Goal: Task Accomplishment & Management: Complete application form

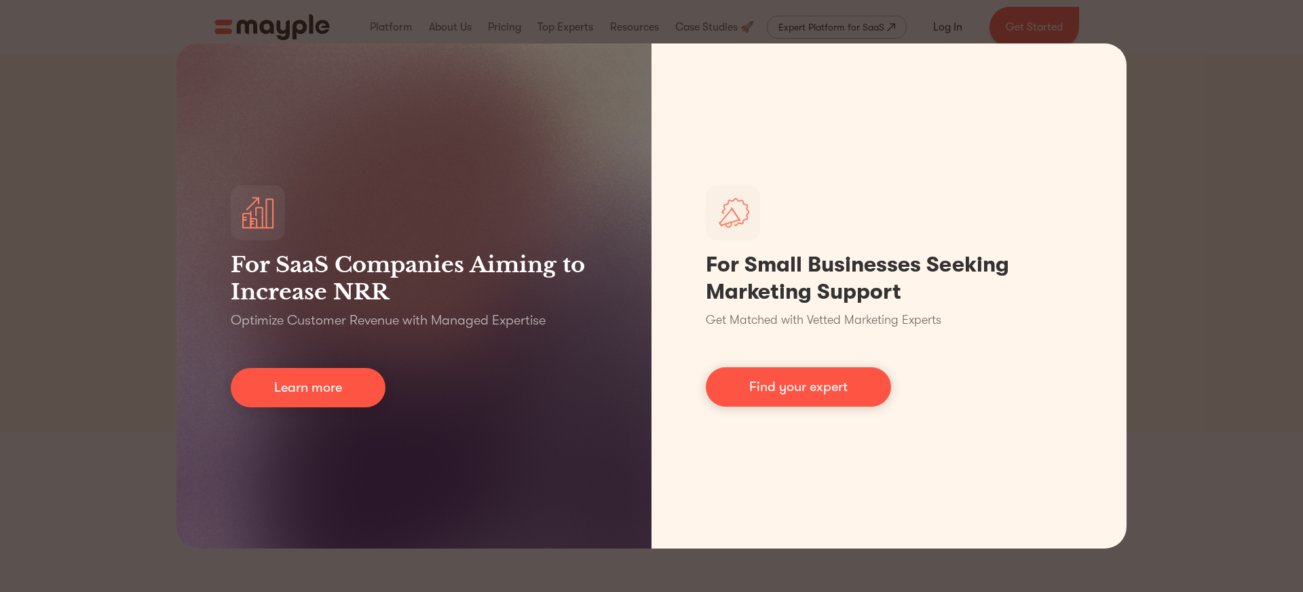
click at [1216, 96] on div "For SaaS Companies Aiming to Increase NRR Optimize Customer Revenue with Manage…" at bounding box center [651, 296] width 1303 height 592
click at [1233, 236] on div "For SaaS Companies Aiming to Increase NRR Optimize Customer Revenue with Manage…" at bounding box center [651, 296] width 1303 height 592
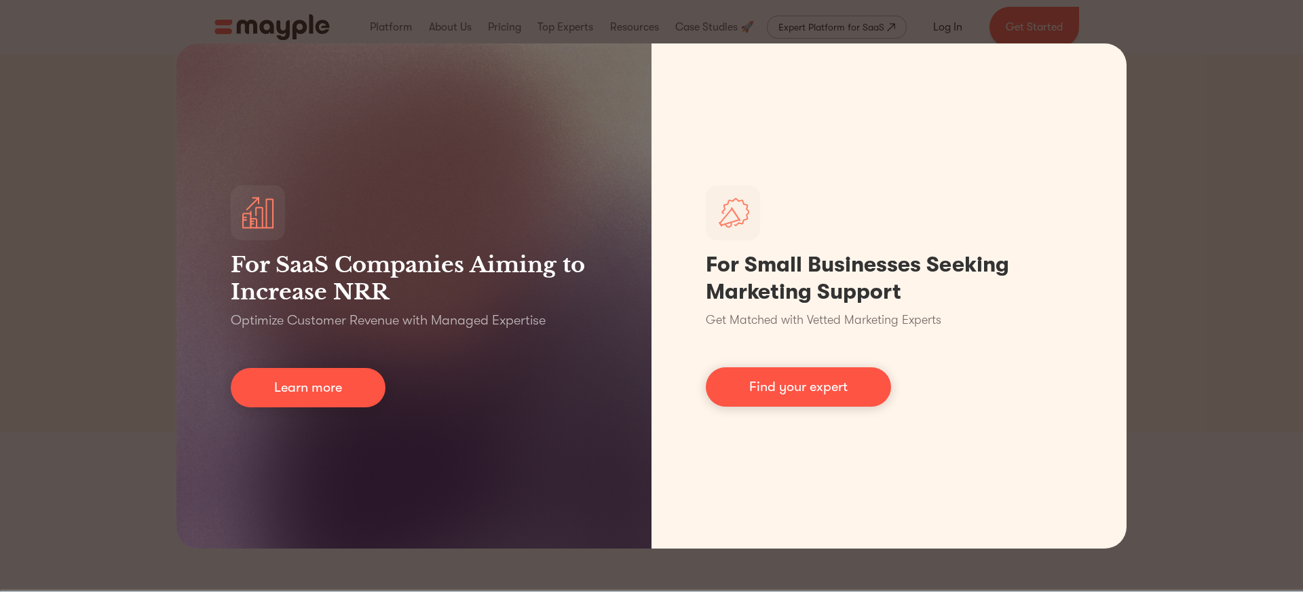
click at [81, 145] on div "For SaaS Companies Aiming to Increase NRR Optimize Customer Revenue with Manage…" at bounding box center [651, 296] width 1303 height 592
click at [1244, 51] on div "For SaaS Companies Aiming to Increase NRR Optimize Customer Revenue with Manage…" at bounding box center [651, 296] width 1303 height 592
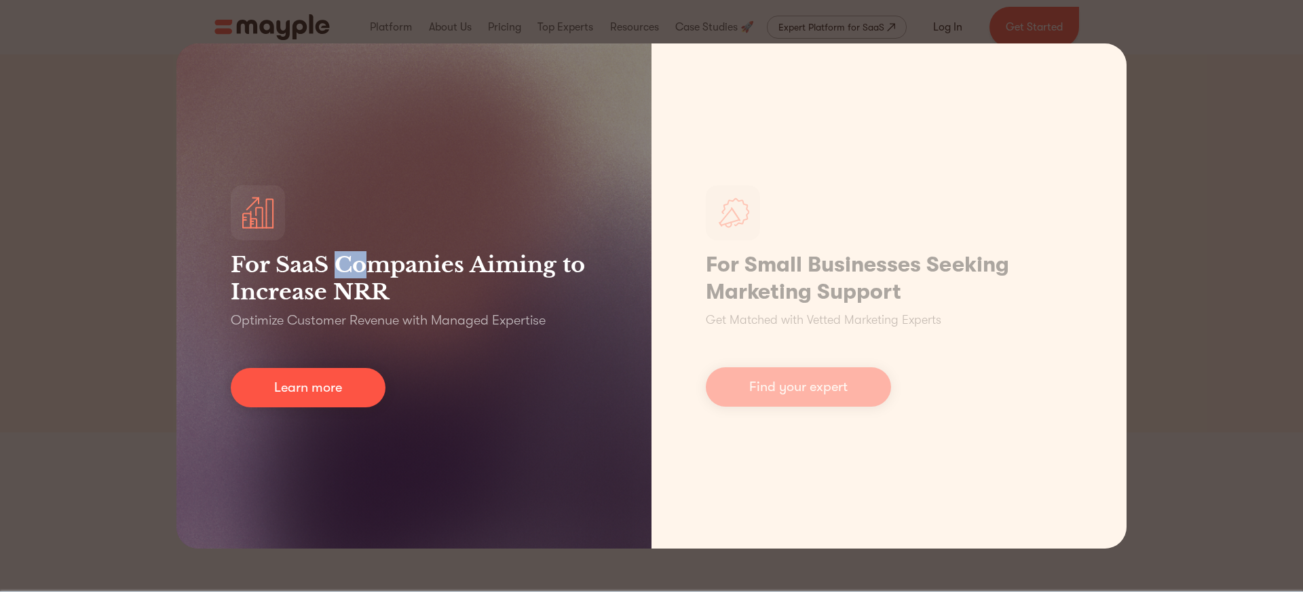
drag, startPoint x: 341, startPoint y: 267, endPoint x: 376, endPoint y: 267, distance: 34.6
click at [376, 267] on h3 "For SaaS Companies Aiming to Increase NRR" at bounding box center [414, 278] width 367 height 54
drag, startPoint x: 376, startPoint y: 267, endPoint x: 375, endPoint y: 310, distance: 42.1
click at [376, 267] on h3 "For SaaS Companies Aiming to Increase NRR" at bounding box center [414, 278] width 367 height 54
click at [357, 381] on link "Learn more" at bounding box center [308, 387] width 155 height 39
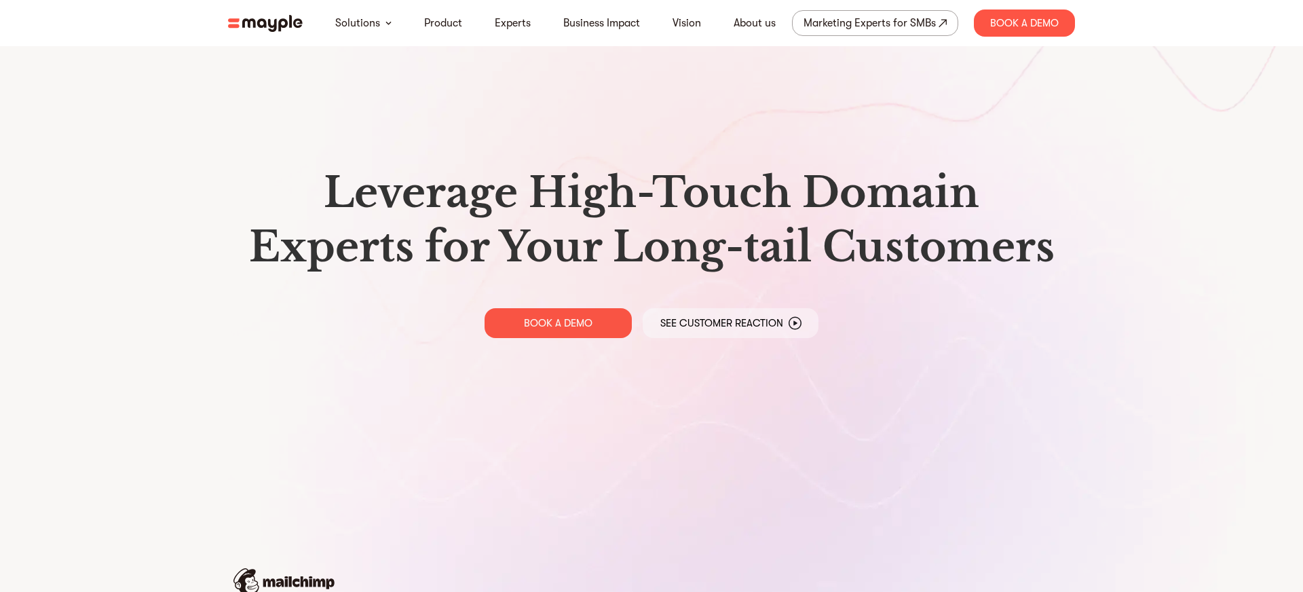
click at [264, 23] on img at bounding box center [265, 23] width 75 height 17
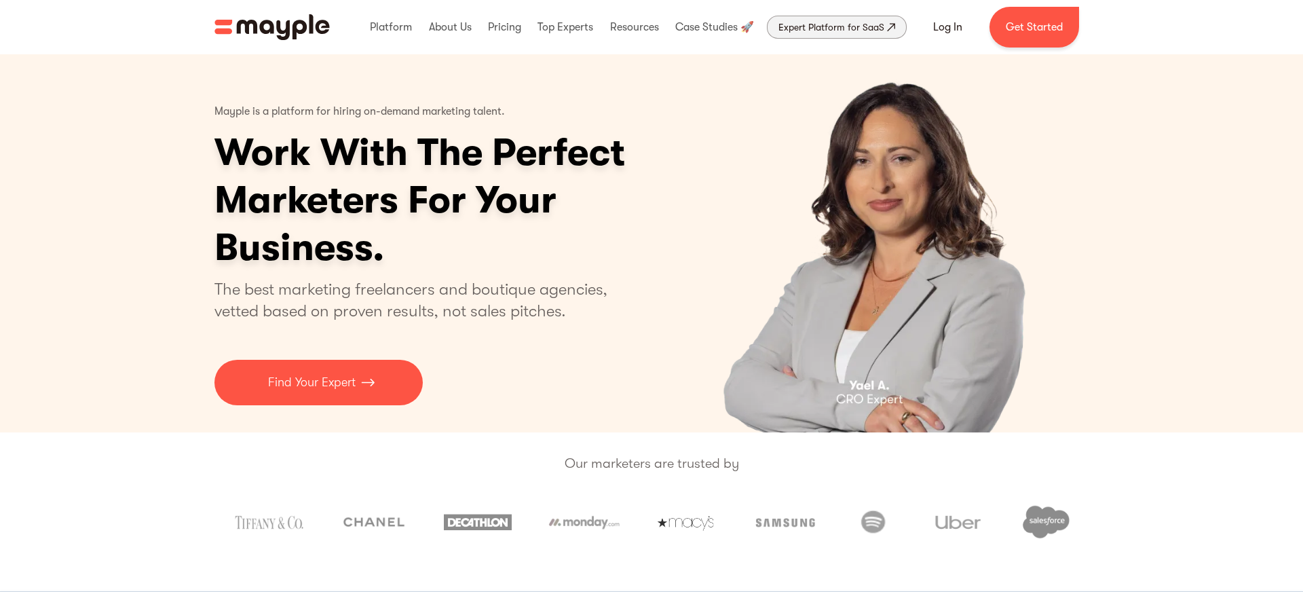
click at [829, 24] on div "Expert Platform for SaaS" at bounding box center [832, 27] width 106 height 16
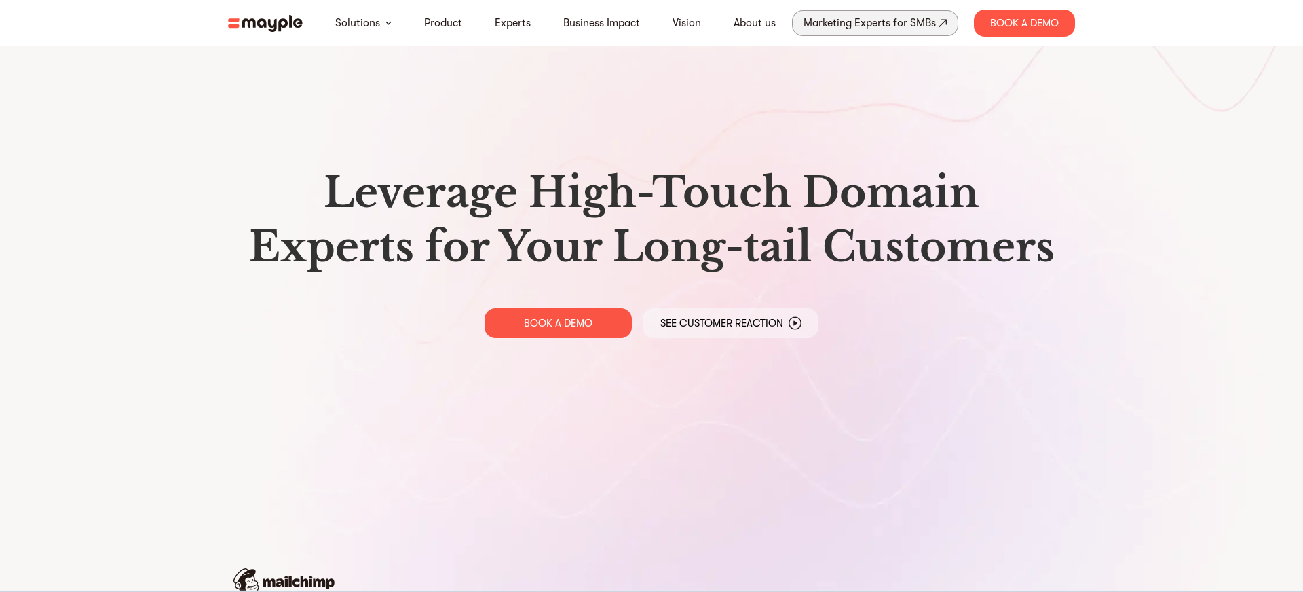
click at [872, 26] on div "Marketing Experts for SMBs" at bounding box center [870, 23] width 132 height 19
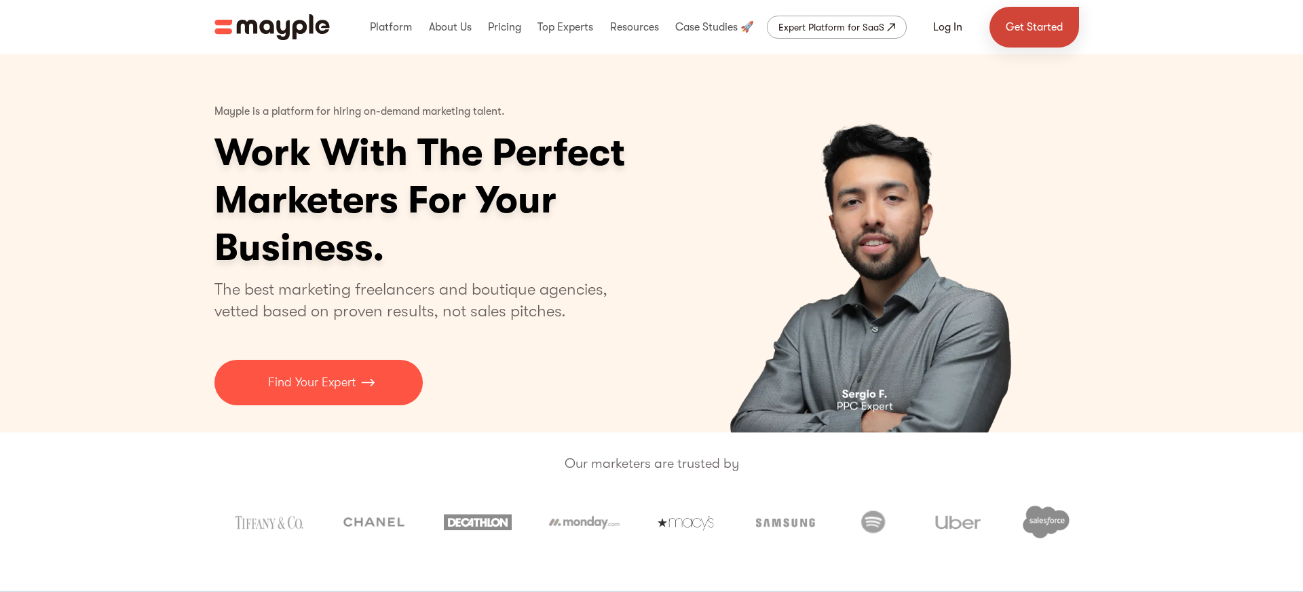
click at [1018, 35] on link "Get Started" at bounding box center [1035, 27] width 90 height 41
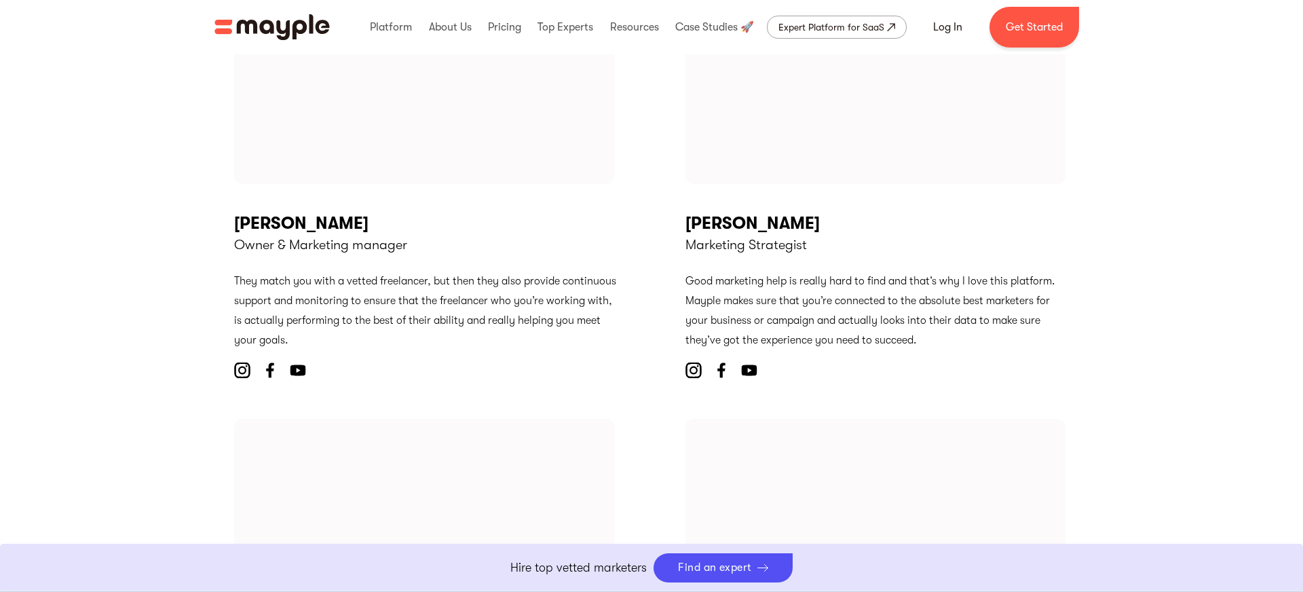
click at [620, 370] on div "Jade Beason Owner & Marketing manager They match you with a vetted freelancer, …" at bounding box center [651, 398] width 835 height 857
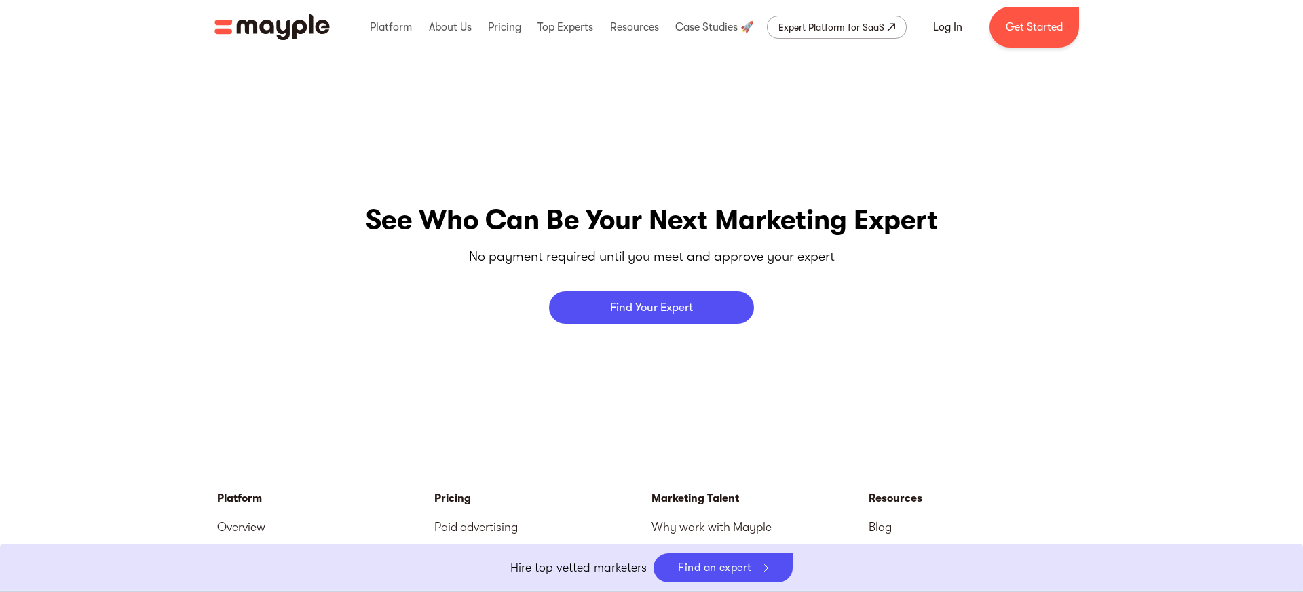
scroll to position [5574, 0]
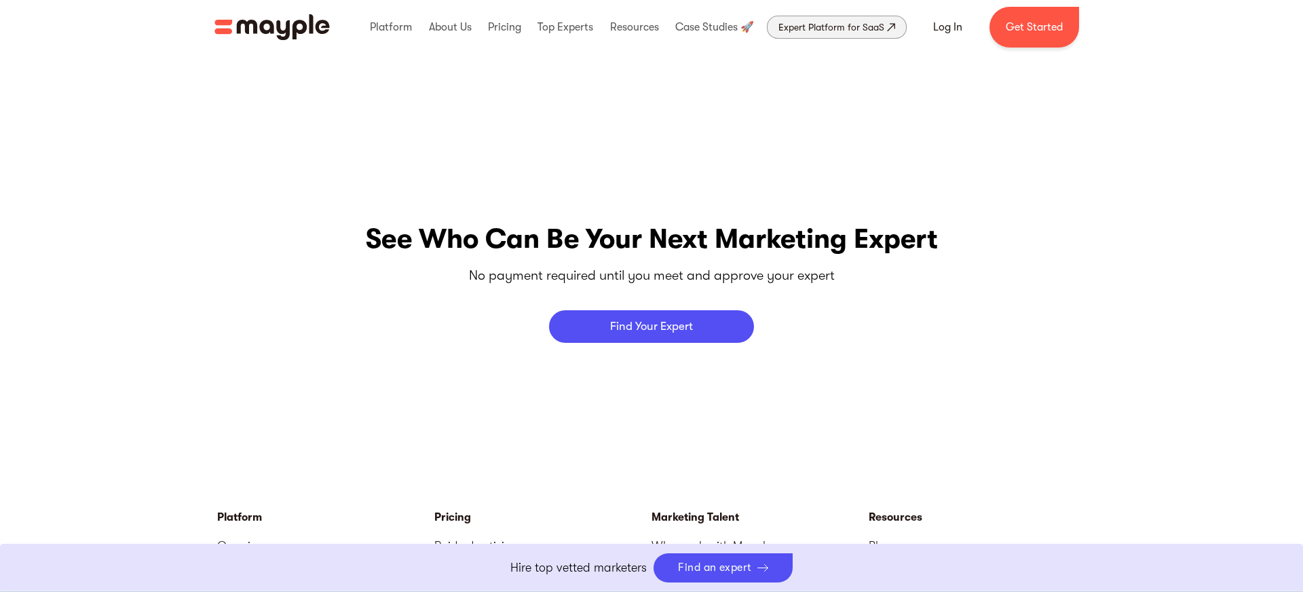
click at [861, 26] on div "Expert Platform for SaaS" at bounding box center [832, 27] width 106 height 16
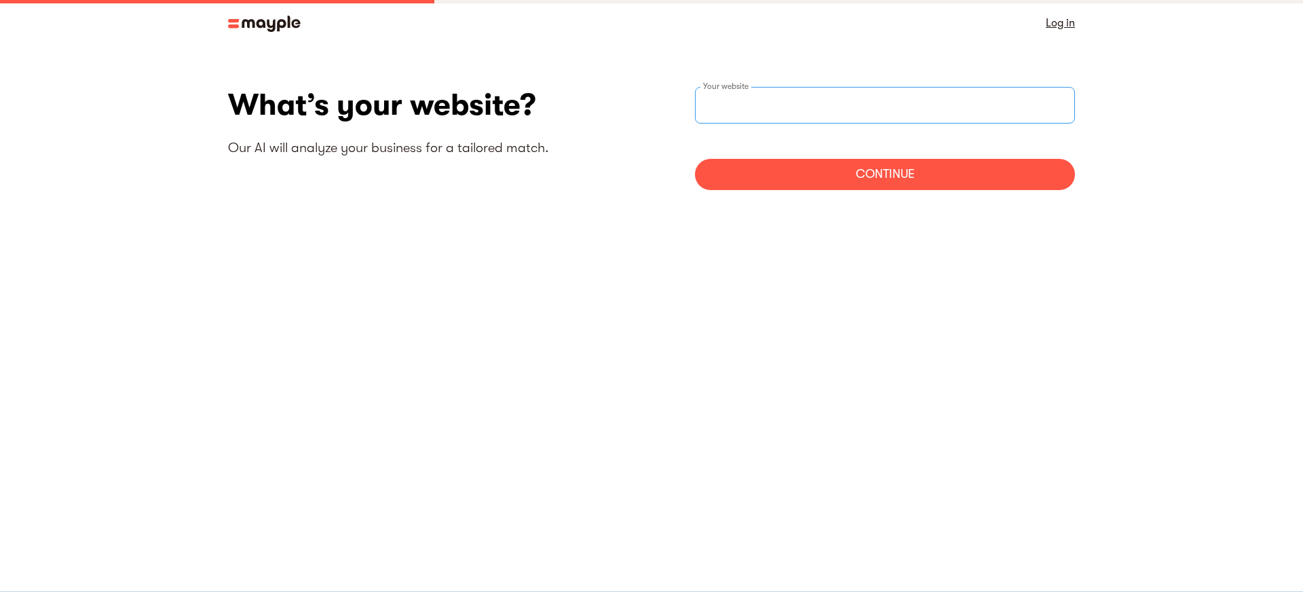
click at [817, 106] on input "websiteStep" at bounding box center [885, 105] width 380 height 37
type input "[URL][DOMAIN_NAME]"
click at [816, 168] on div "Continue" at bounding box center [885, 174] width 380 height 31
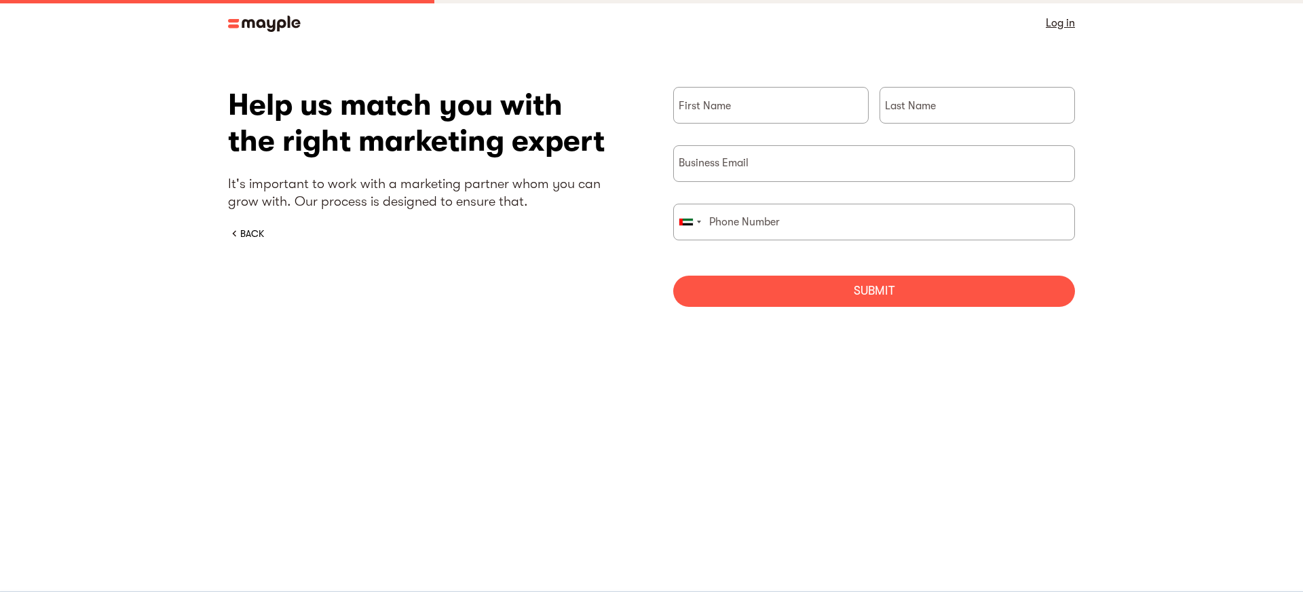
click at [779, 284] on div "Submit" at bounding box center [874, 291] width 402 height 31
click at [244, 233] on div "BACK" at bounding box center [252, 234] width 24 height 14
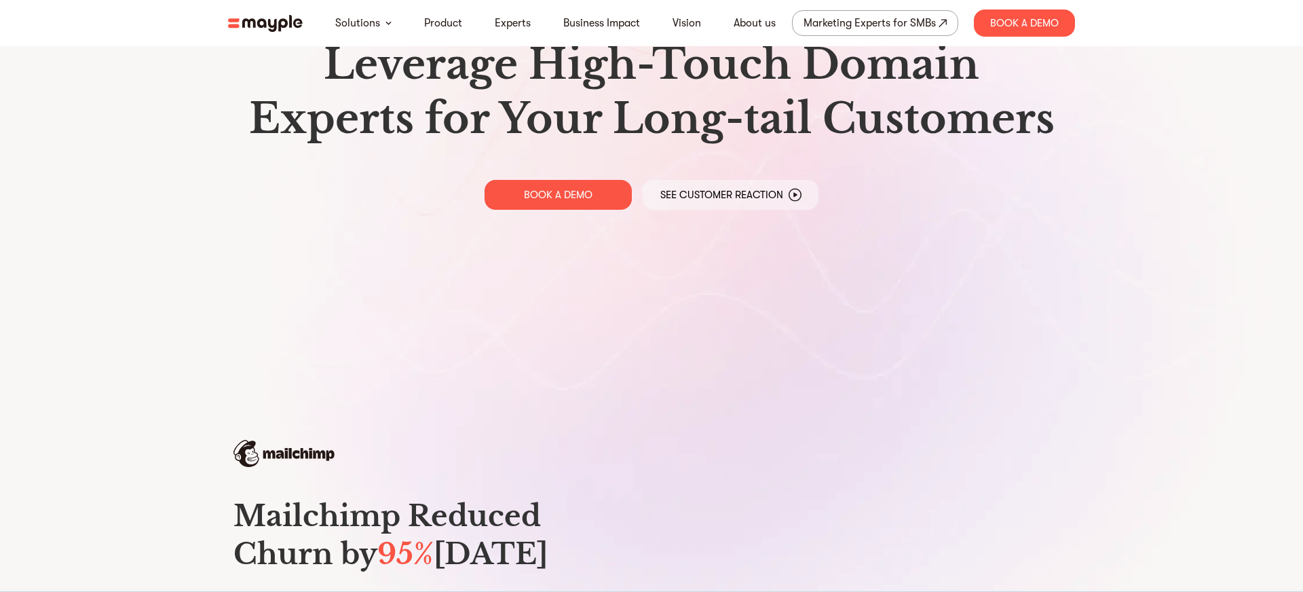
click at [683, 223] on div "Leverage High-Touch Domain Experts for Your Long-tail Customers BOOK A DEMO See…" at bounding box center [651, 123] width 869 height 503
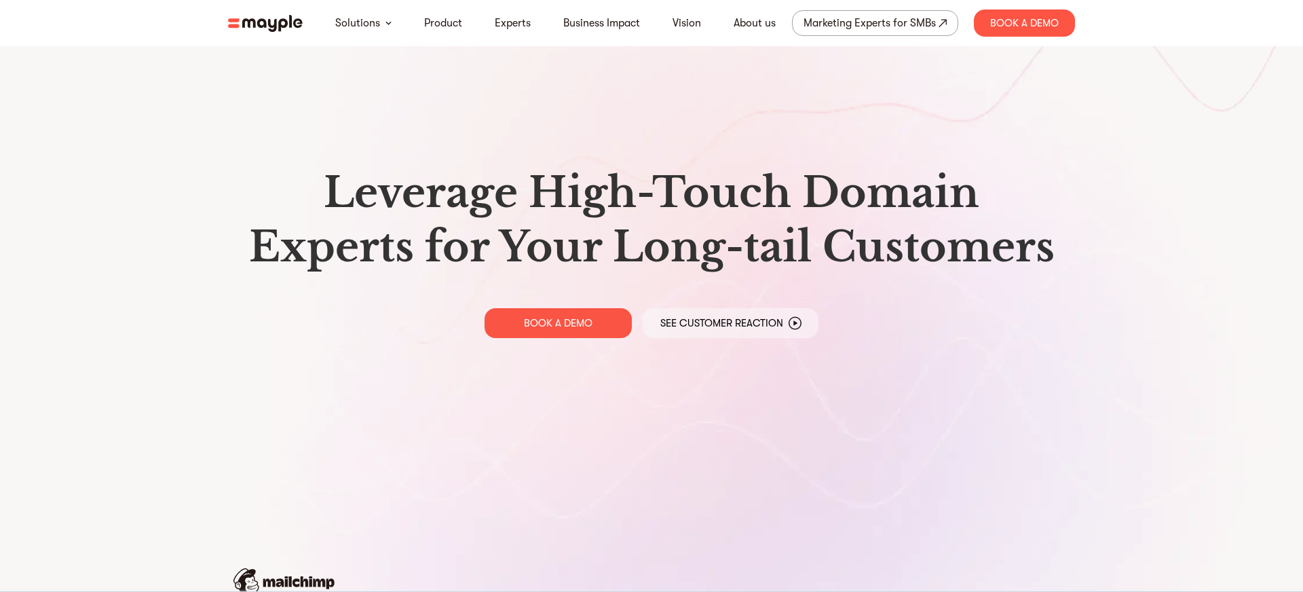
click at [270, 29] on img at bounding box center [265, 23] width 75 height 17
